Goal: Task Accomplishment & Management: Manage account settings

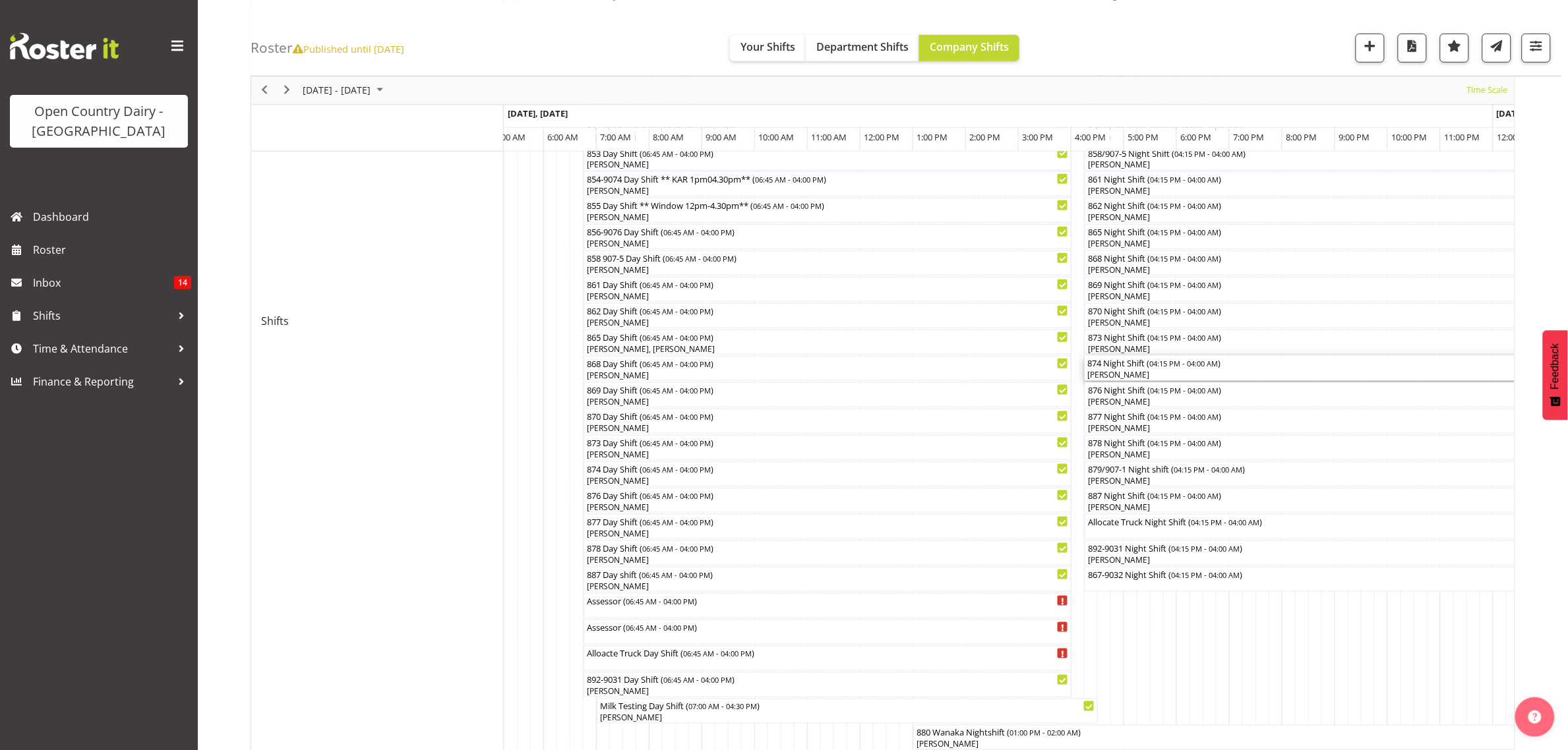
click at [1169, 366] on span "04:15 PM - 04:00 AM" at bounding box center [1183, 364] width 68 height 11
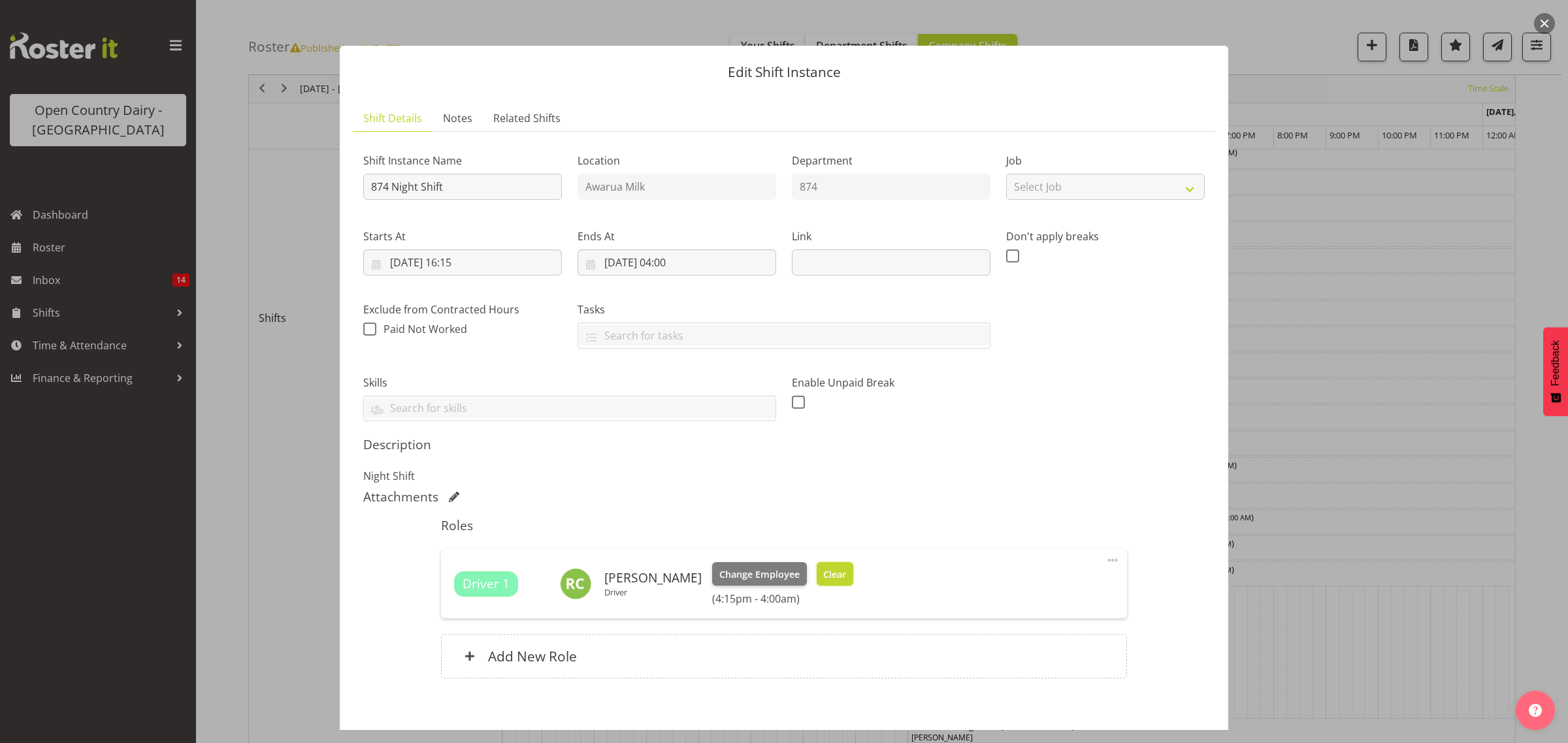
click at [837, 575] on span "Clear" at bounding box center [834, 575] width 23 height 14
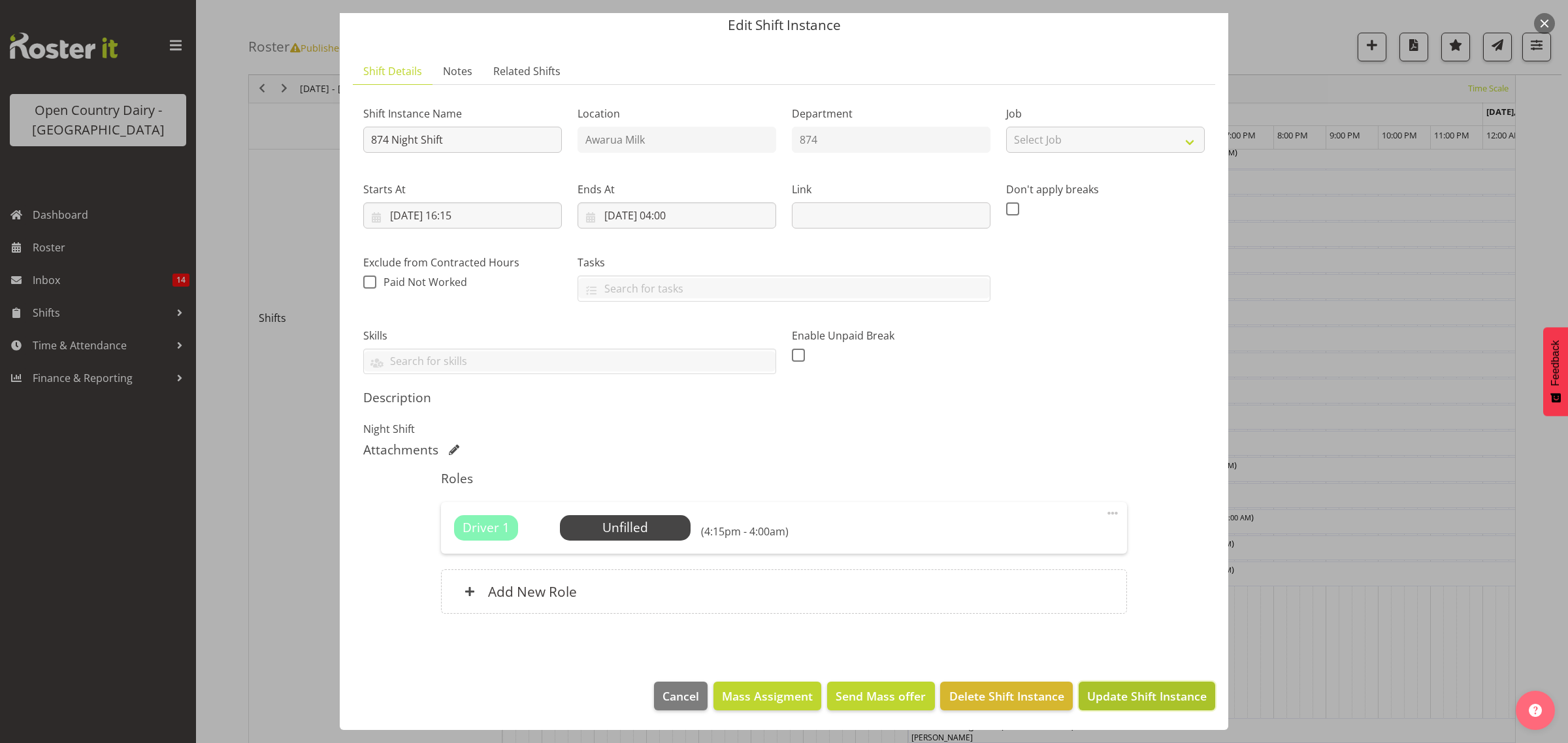
click at [1115, 700] on span "Update Shift Instance" at bounding box center [1147, 696] width 119 height 17
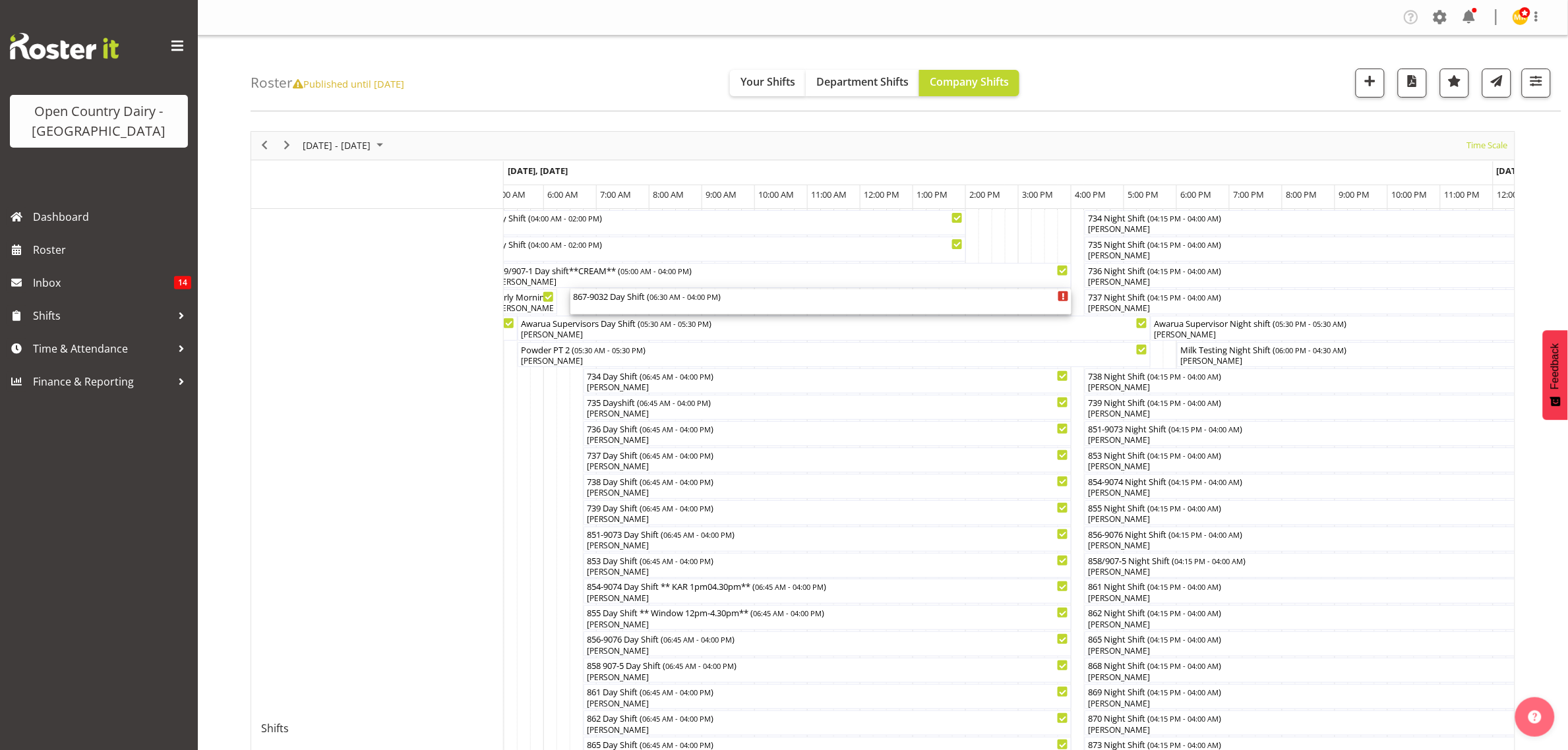
click at [678, 302] on span "06:30 AM - 04:00 PM" at bounding box center [683, 297] width 68 height 11
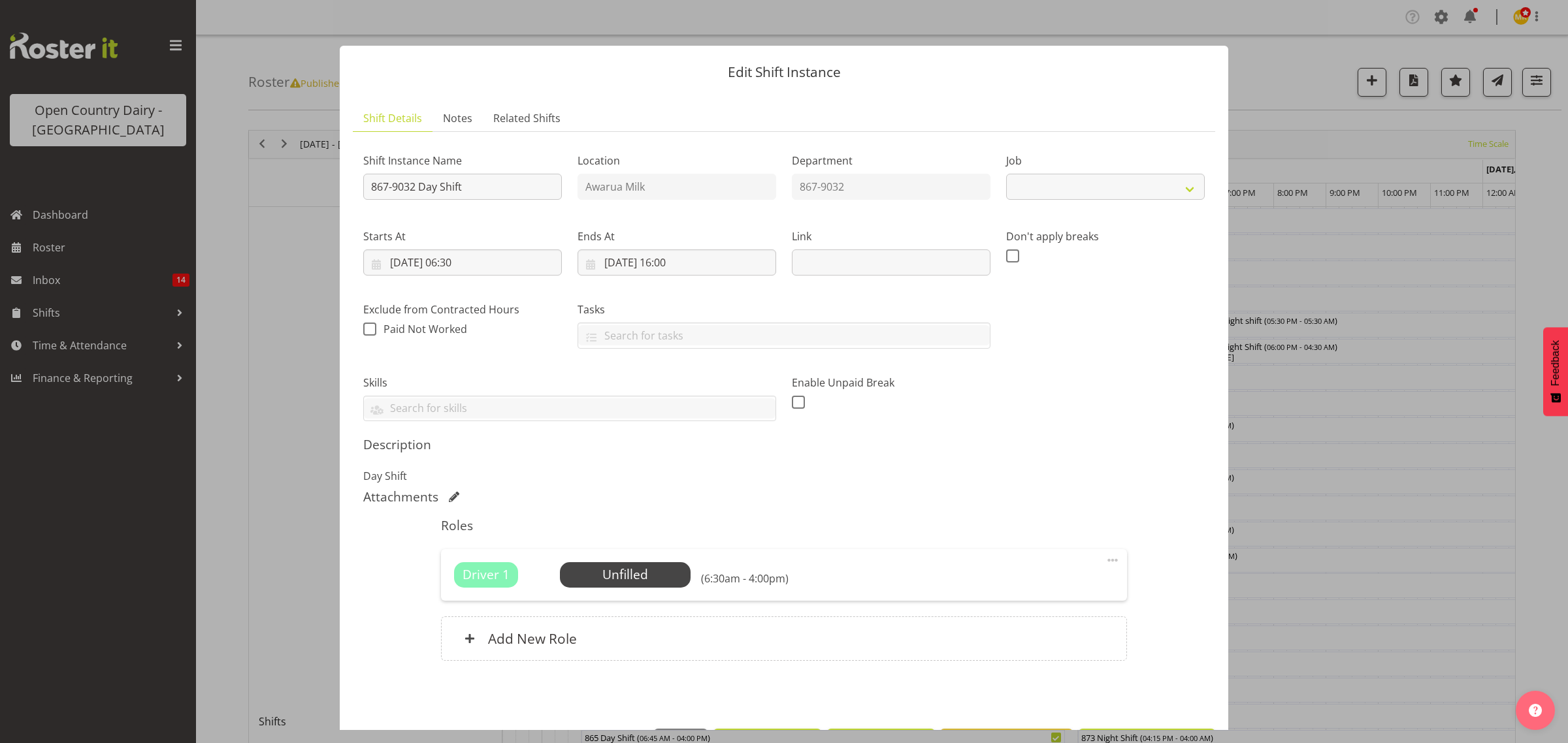
select select "10670"
click at [655, 565] on span "Select Employee" at bounding box center [625, 574] width 131 height 24
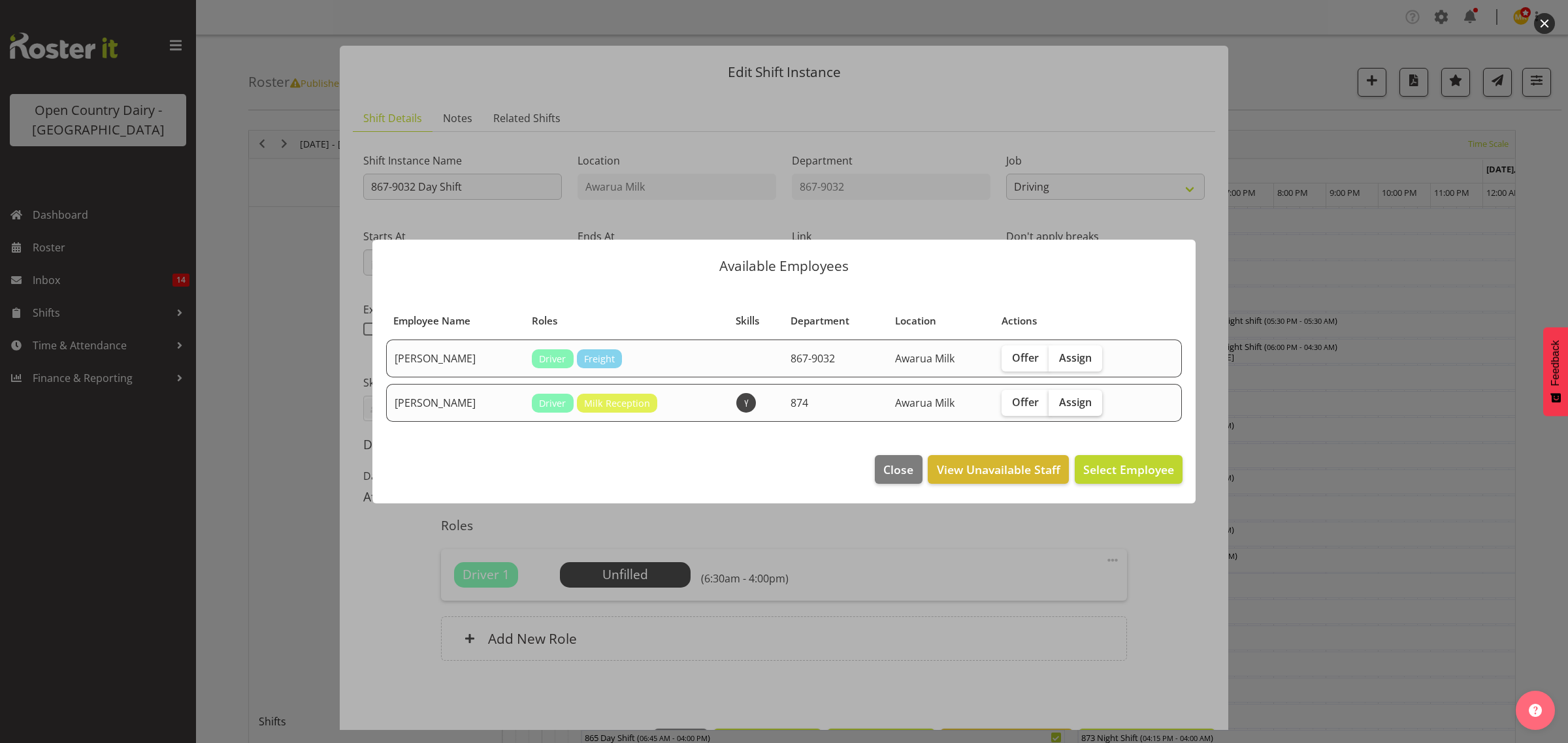
click at [1071, 405] on span "Assign" at bounding box center [1076, 402] width 33 height 13
click at [1057, 405] on input "Assign" at bounding box center [1052, 402] width 8 height 8
checkbox input "true"
click at [1115, 471] on span "Assign [PERSON_NAME]" at bounding box center [1108, 469] width 132 height 15
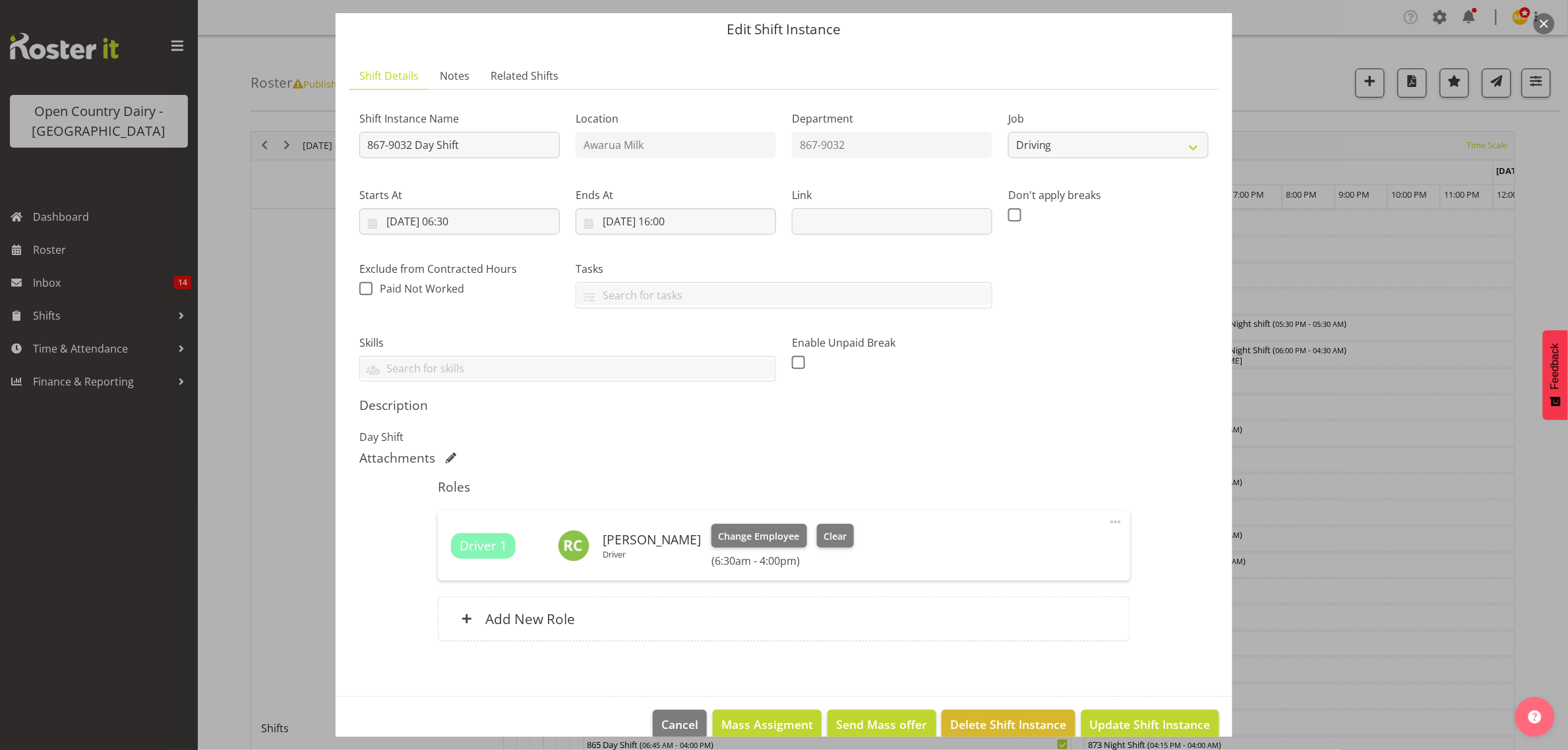
scroll to position [66, 0]
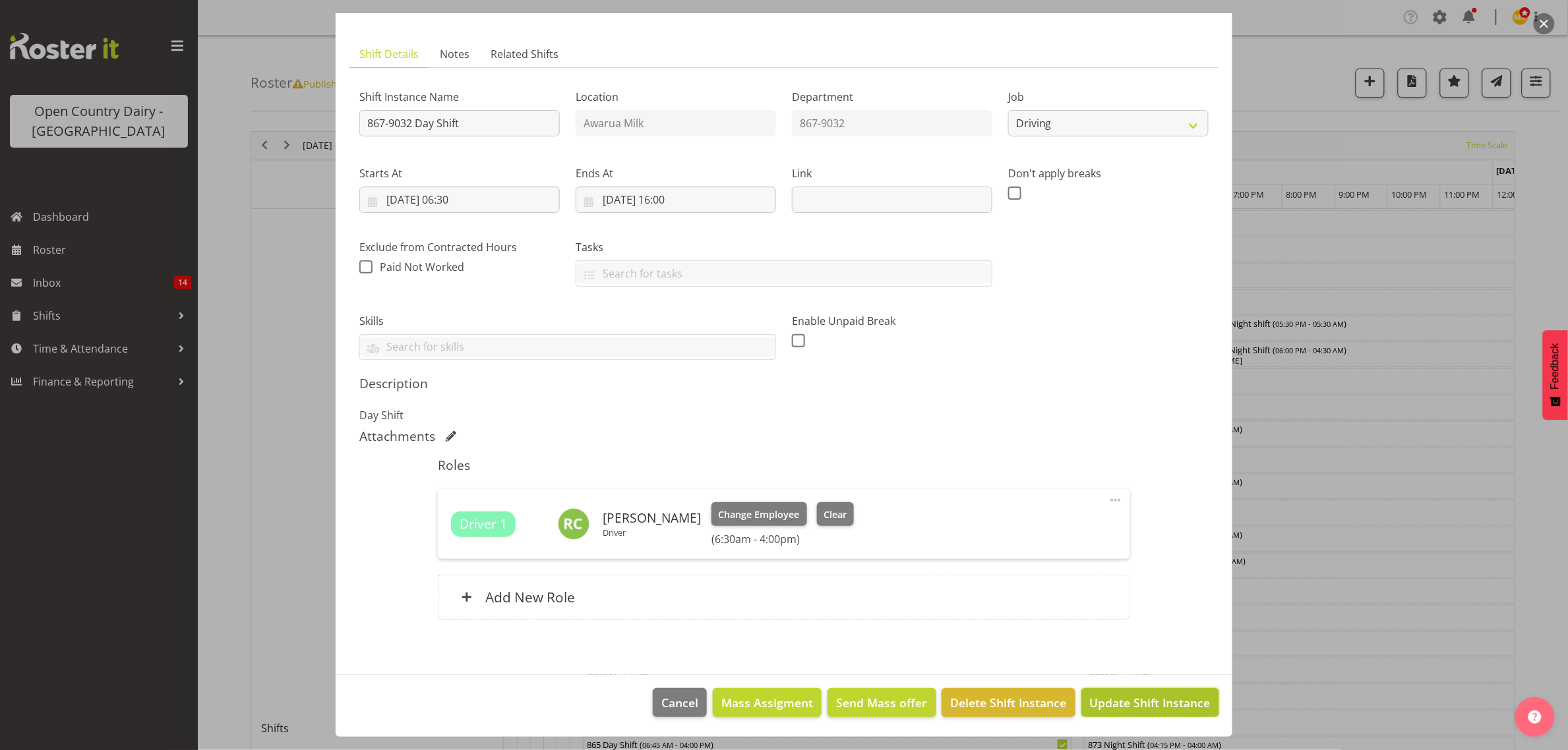
click at [1109, 697] on span "Update Shift Instance" at bounding box center [1150, 703] width 120 height 17
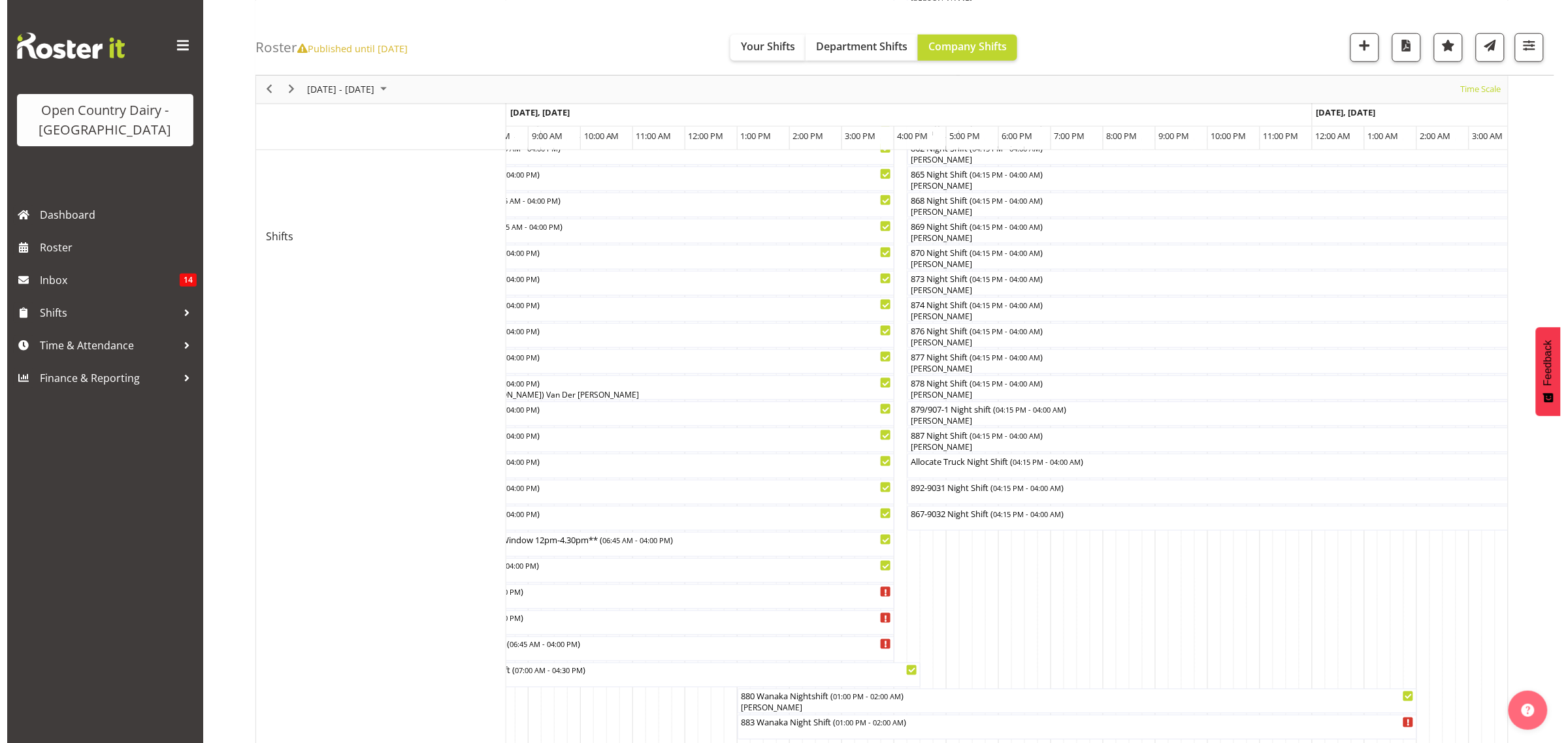
scroll to position [404, 0]
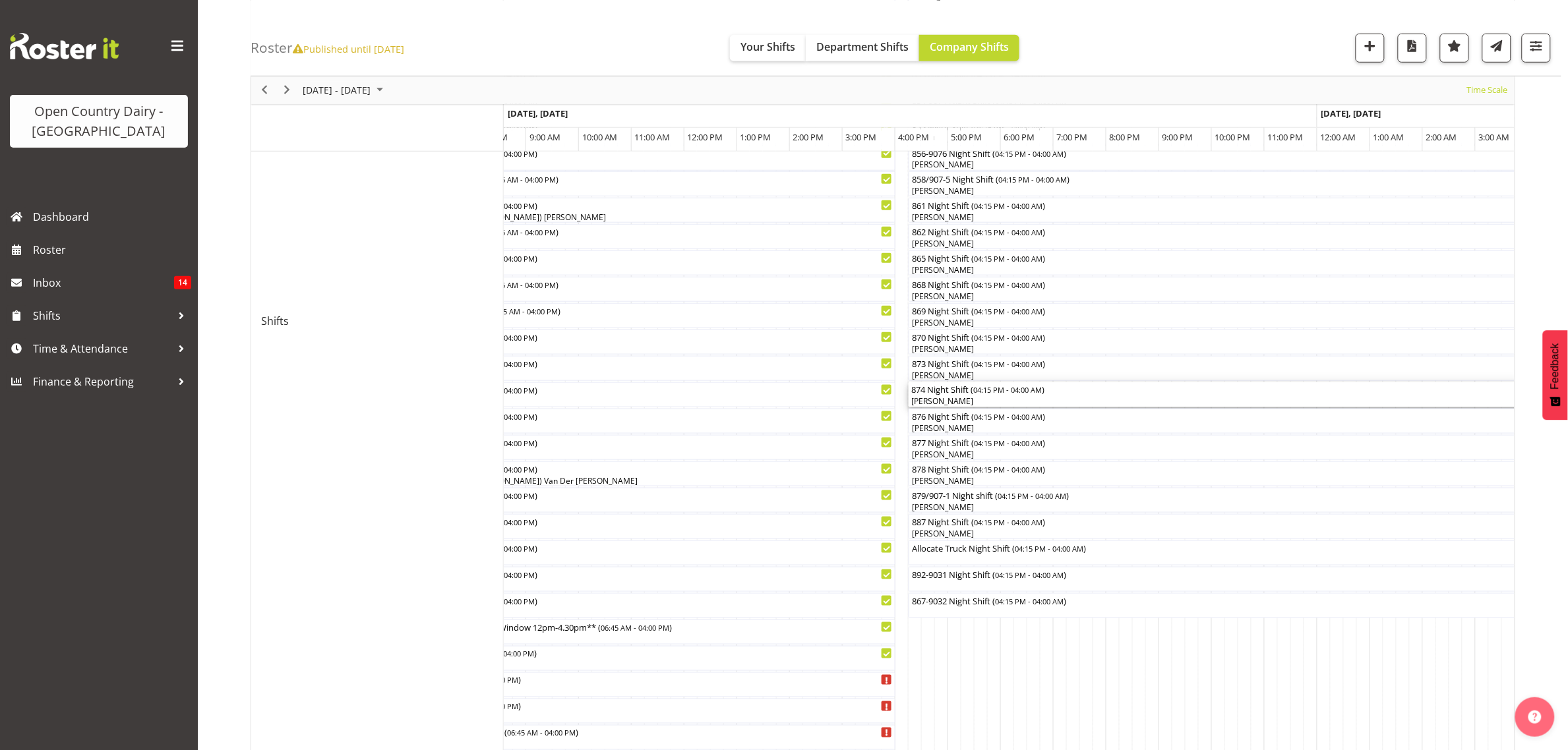
click at [997, 396] on div "[PERSON_NAME]" at bounding box center [1219, 401] width 614 height 12
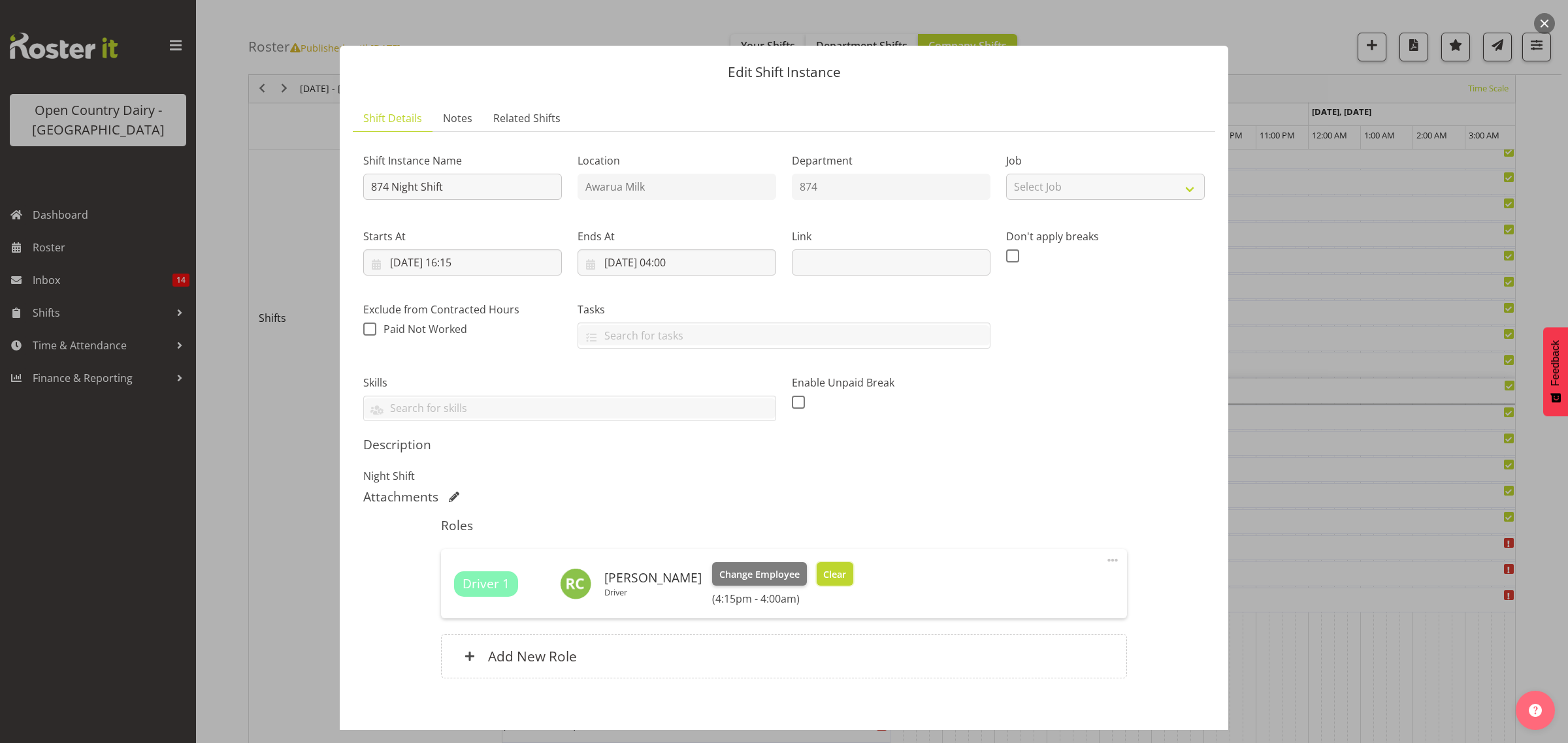
click at [846, 573] on span "Clear" at bounding box center [834, 575] width 23 height 14
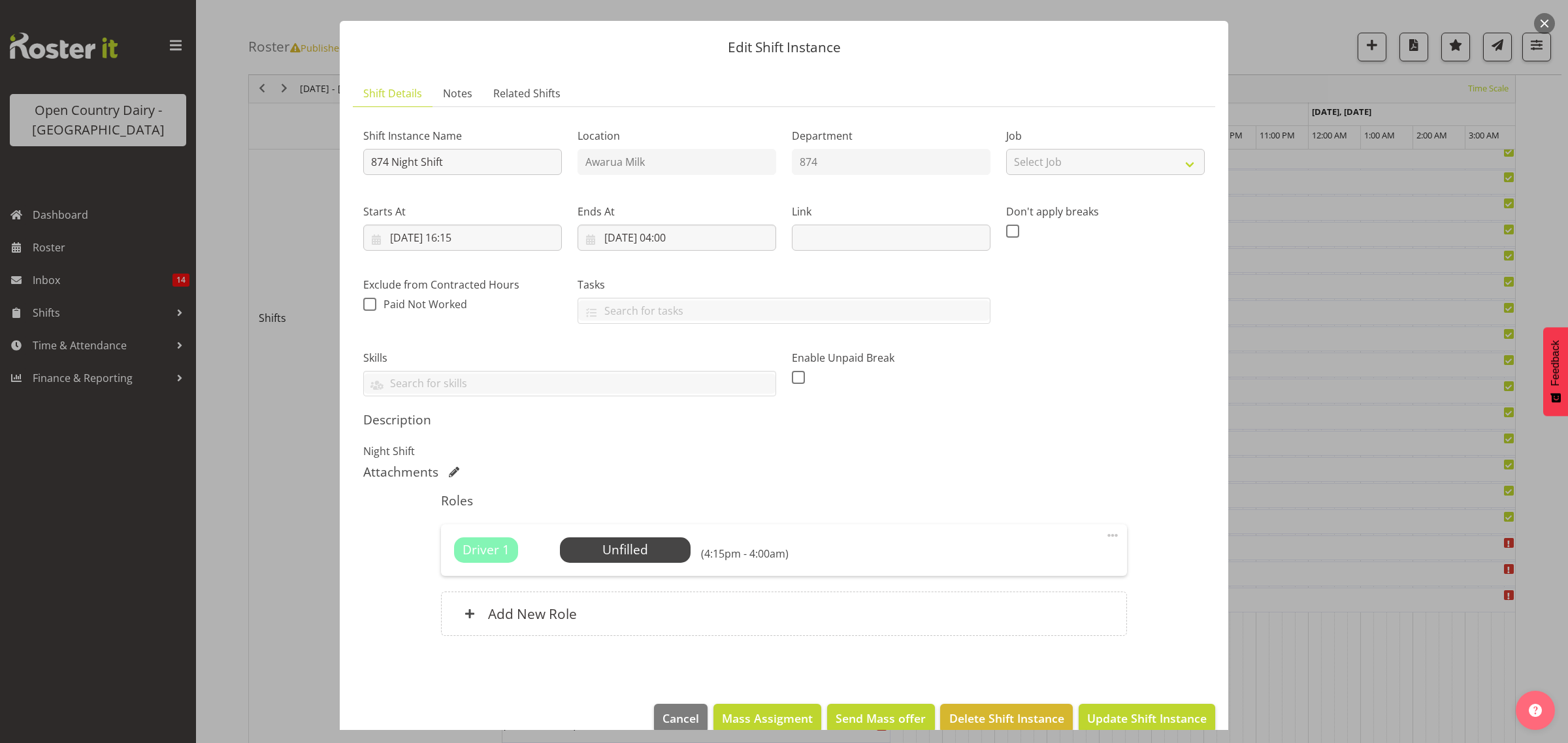
scroll to position [47, 0]
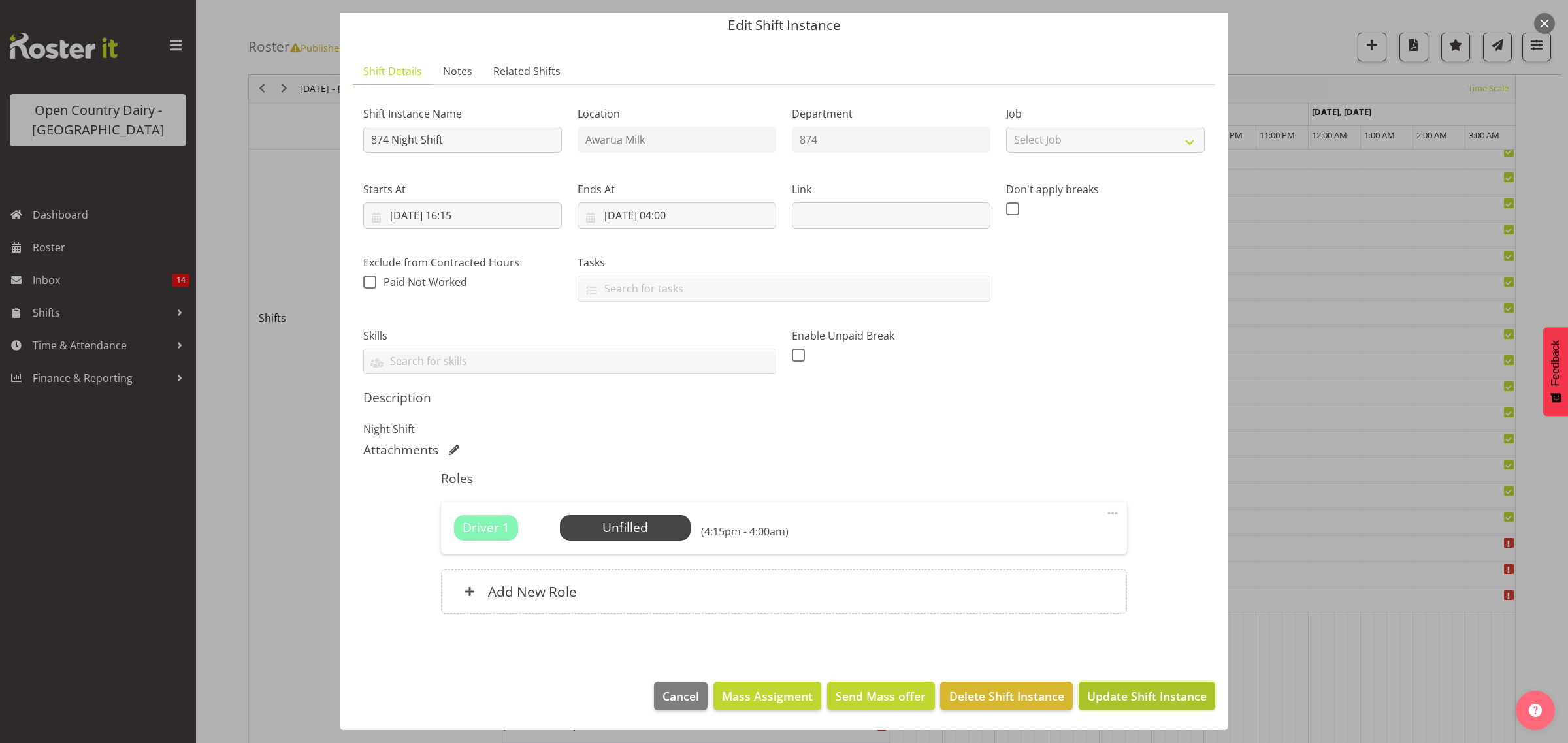
click at [1125, 693] on span "Update Shift Instance" at bounding box center [1147, 696] width 119 height 17
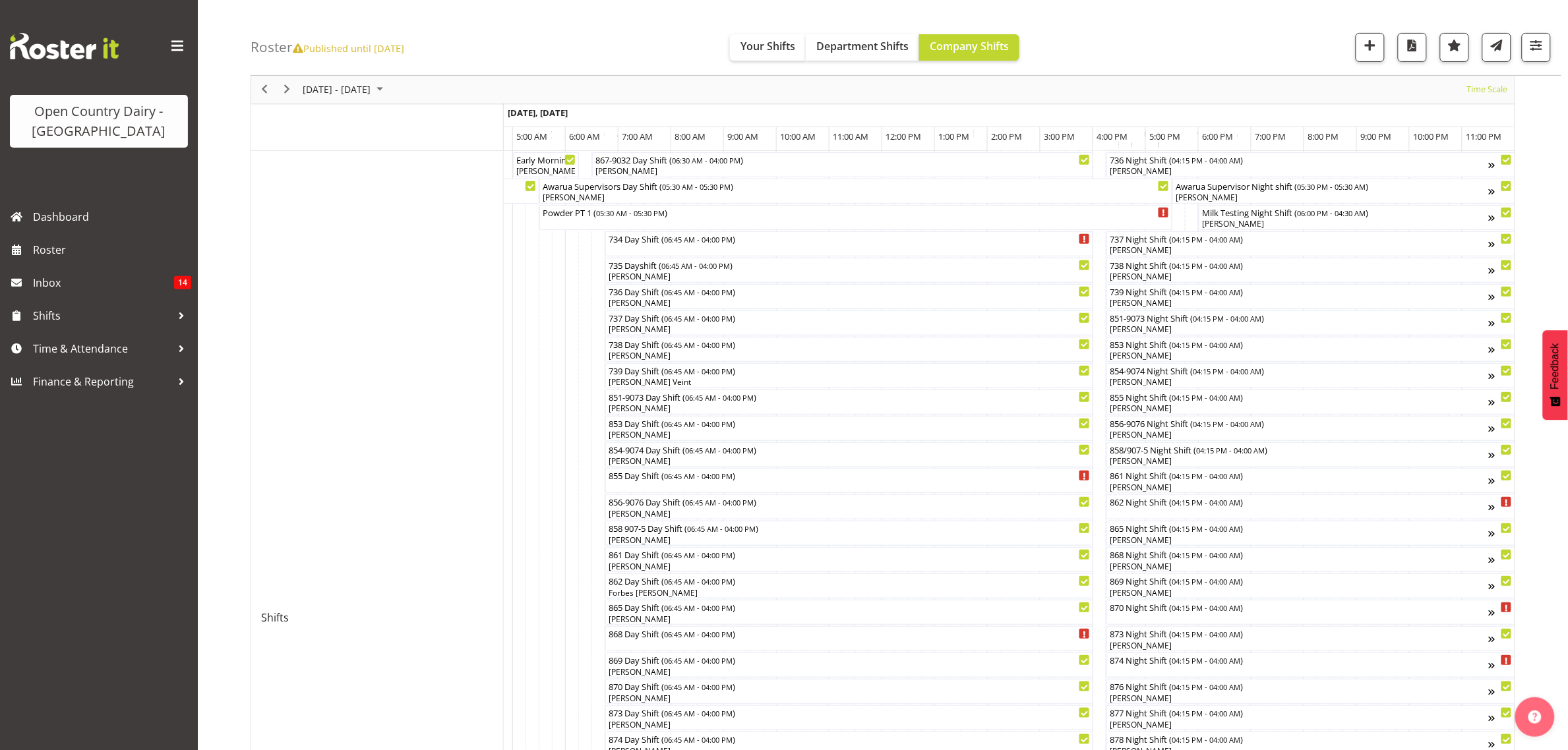
scroll to position [0, 0]
